Goal: Register for event/course

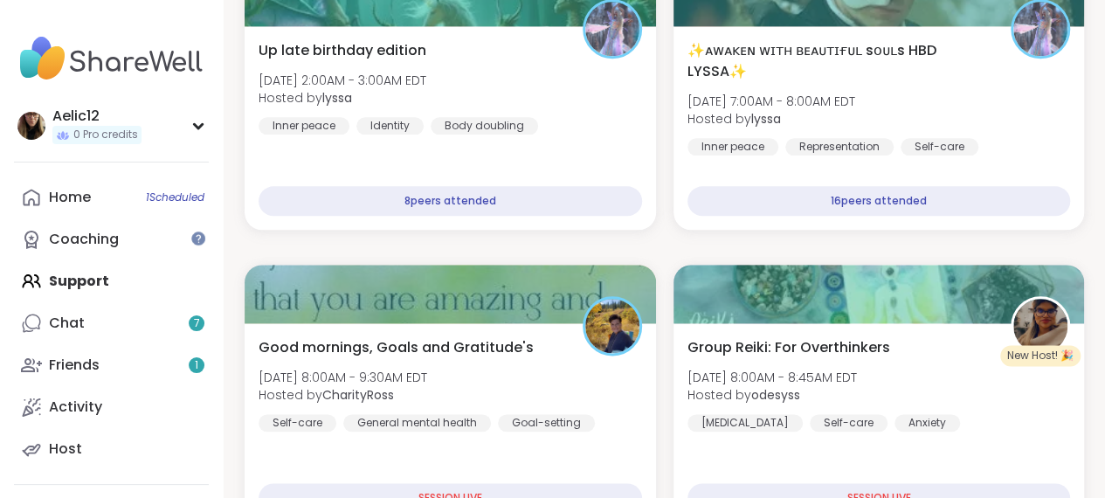
click at [121, 277] on div "Home 1 Scheduled Coaching Support Chat 7 Friends 1 Activity Host" at bounding box center [111, 322] width 195 height 293
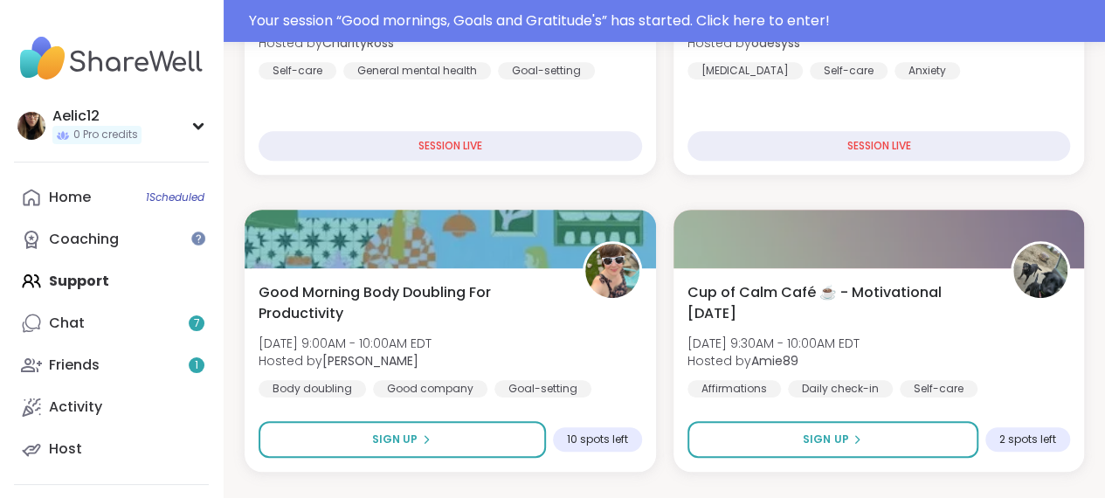
scroll to position [423, 0]
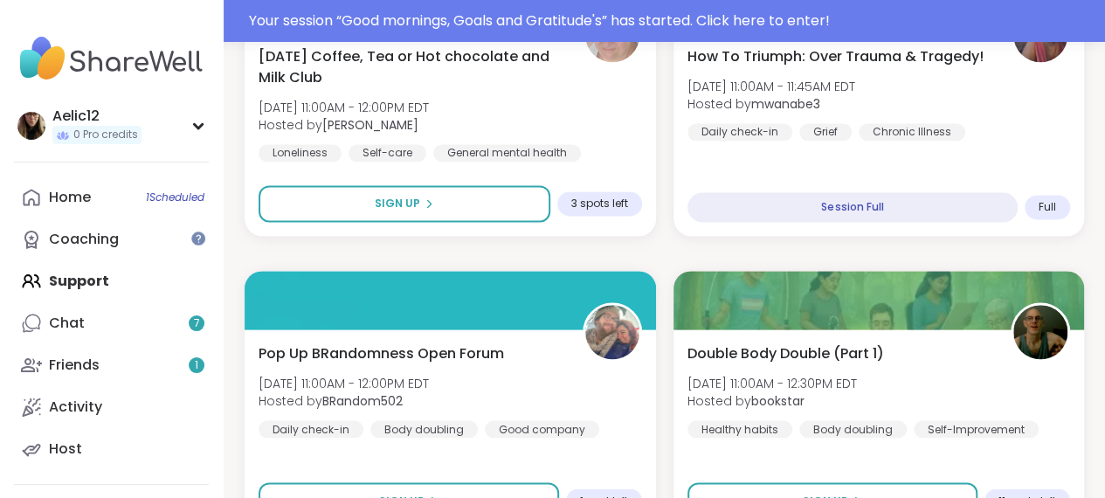
scroll to position [1238, 3]
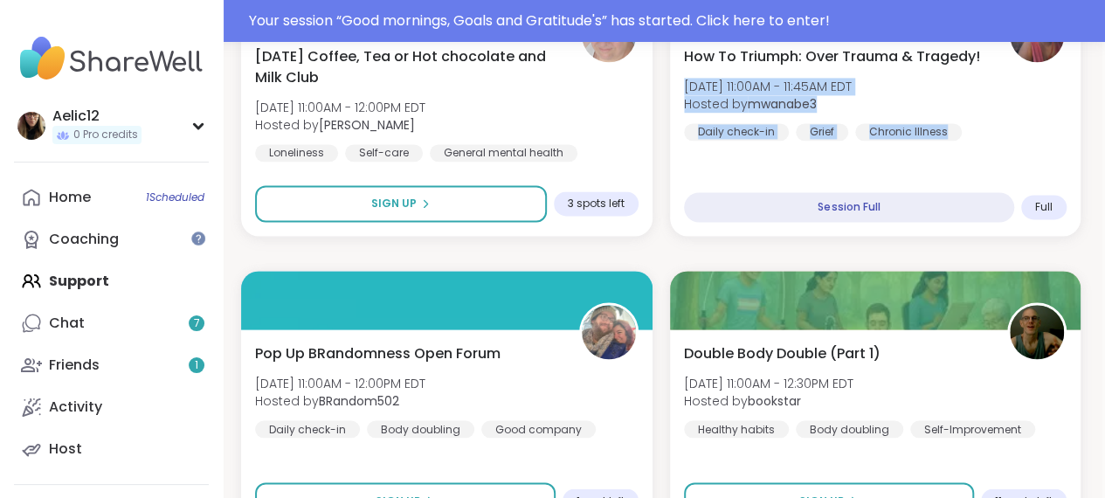
drag, startPoint x: 1104, startPoint y: 128, endPoint x: 1099, endPoint y: 152, distance: 24.2
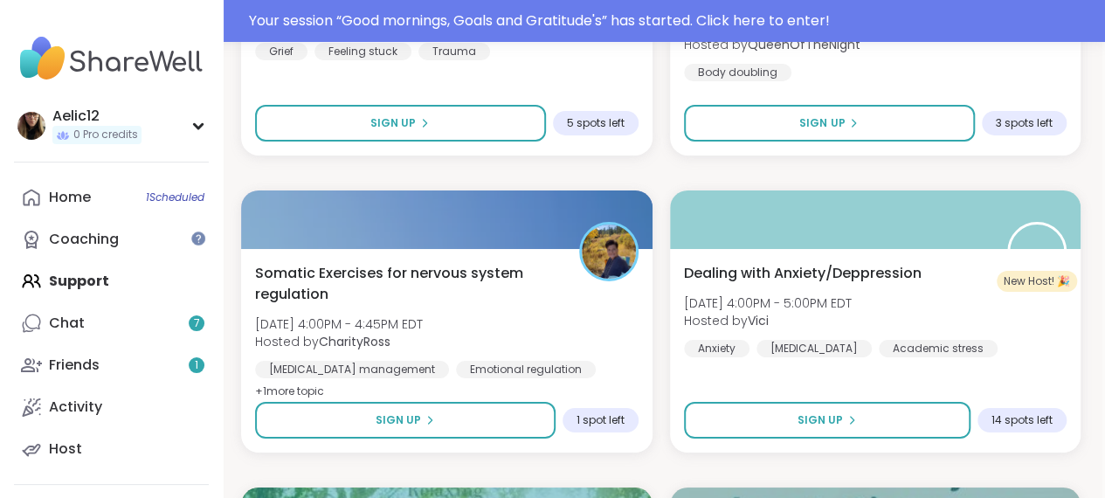
scroll to position [3112, 3]
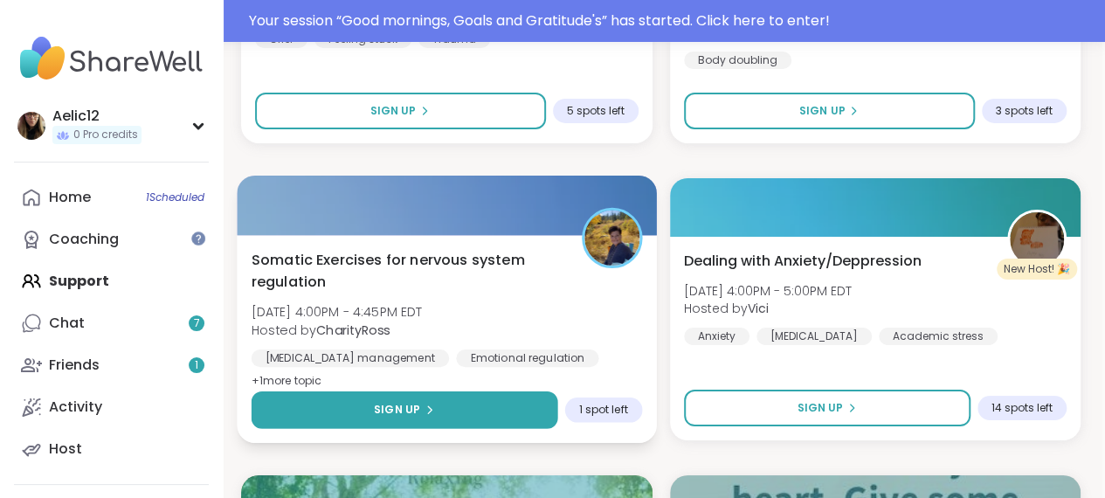
click at [522, 417] on button "Sign Up" at bounding box center [404, 410] width 306 height 38
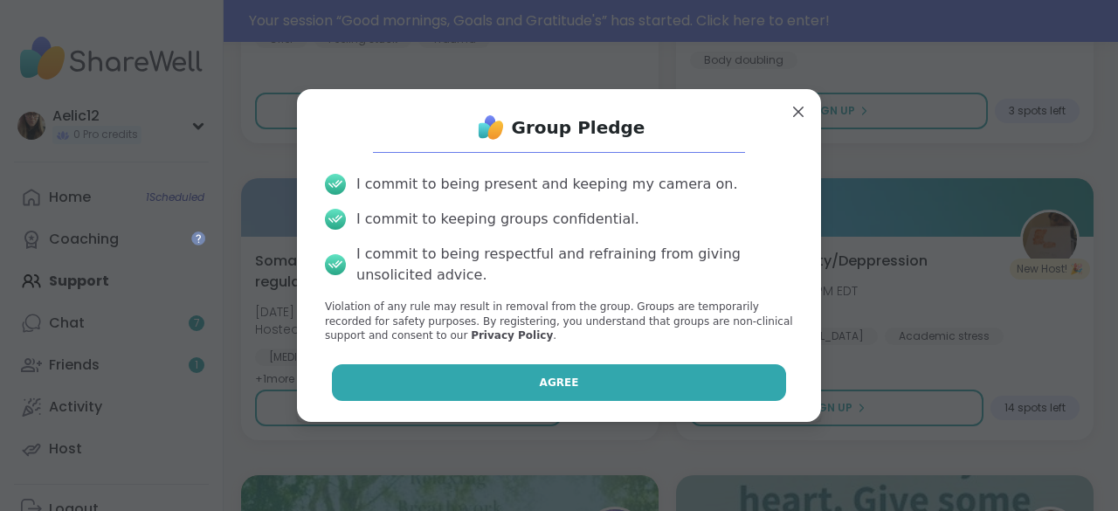
click at [540, 389] on span "Agree" at bounding box center [559, 383] width 39 height 16
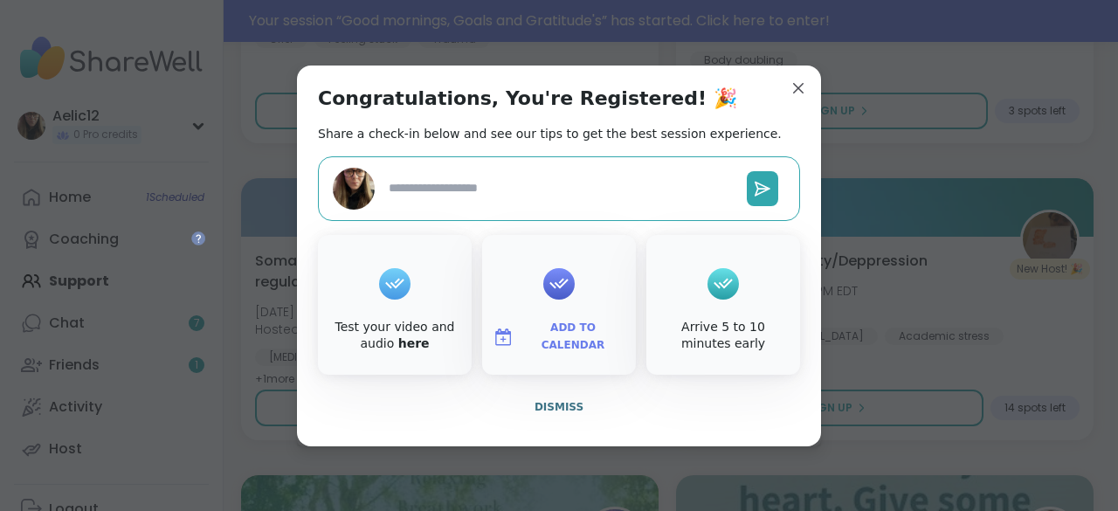
type textarea "*"
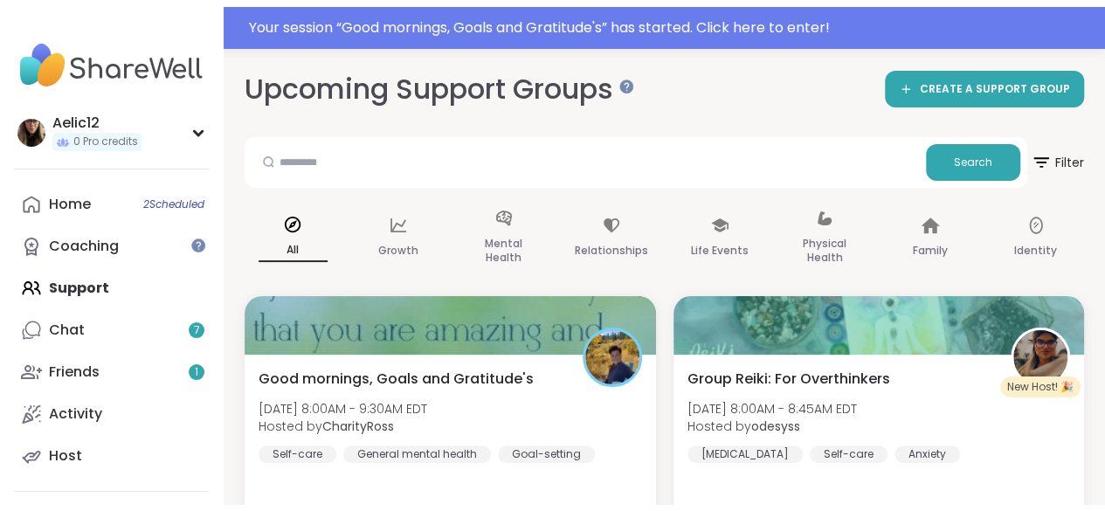
scroll to position [0, 0]
